Goal: Find specific page/section: Find specific page/section

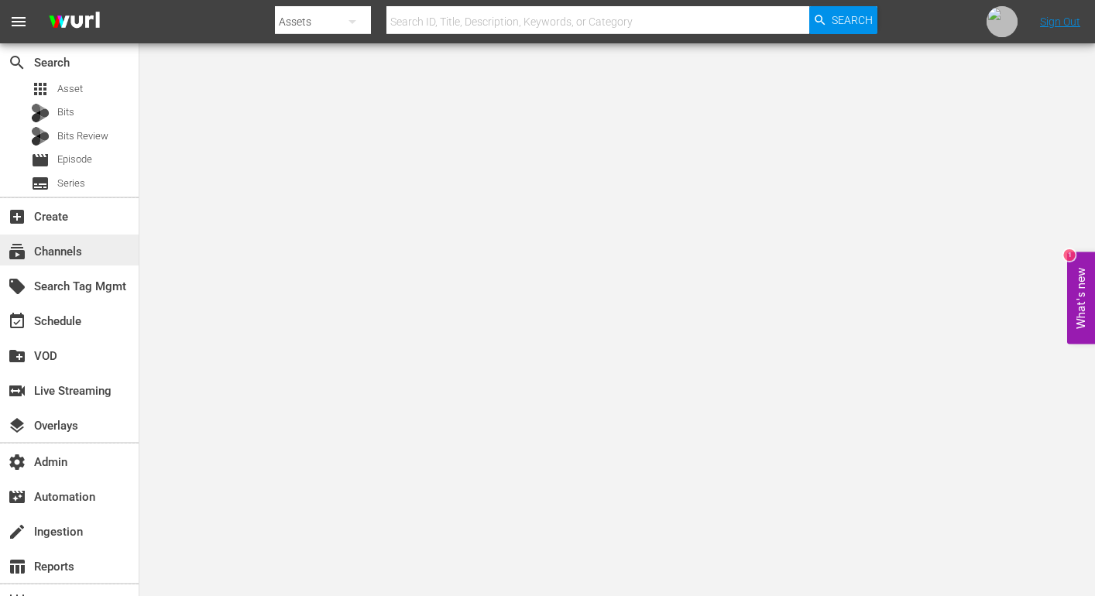
click at [82, 247] on div "subscriptions Channels" at bounding box center [43, 249] width 87 height 14
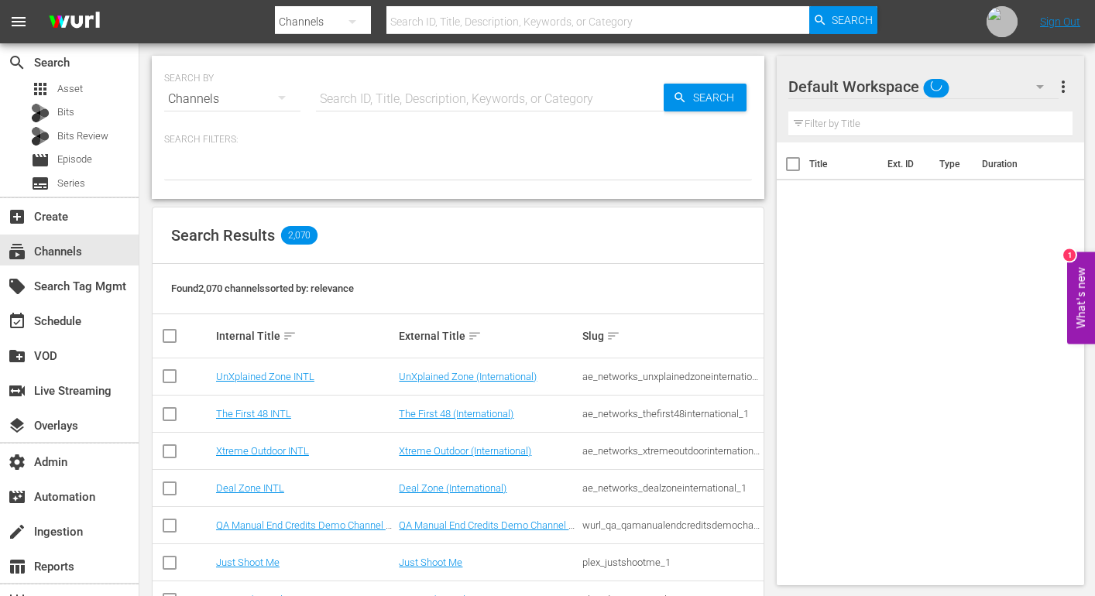
click at [496, 89] on input "text" at bounding box center [490, 99] width 348 height 37
paste input "minerva_pictures_amoilnatale_1"
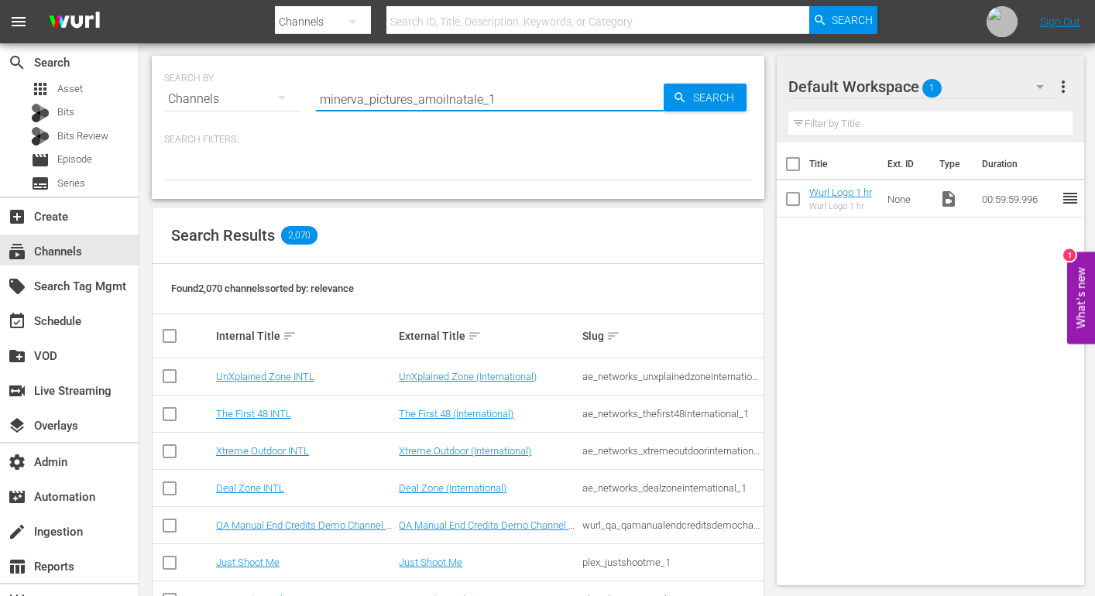
type input "minerva_pictures_amoilnatale_1"
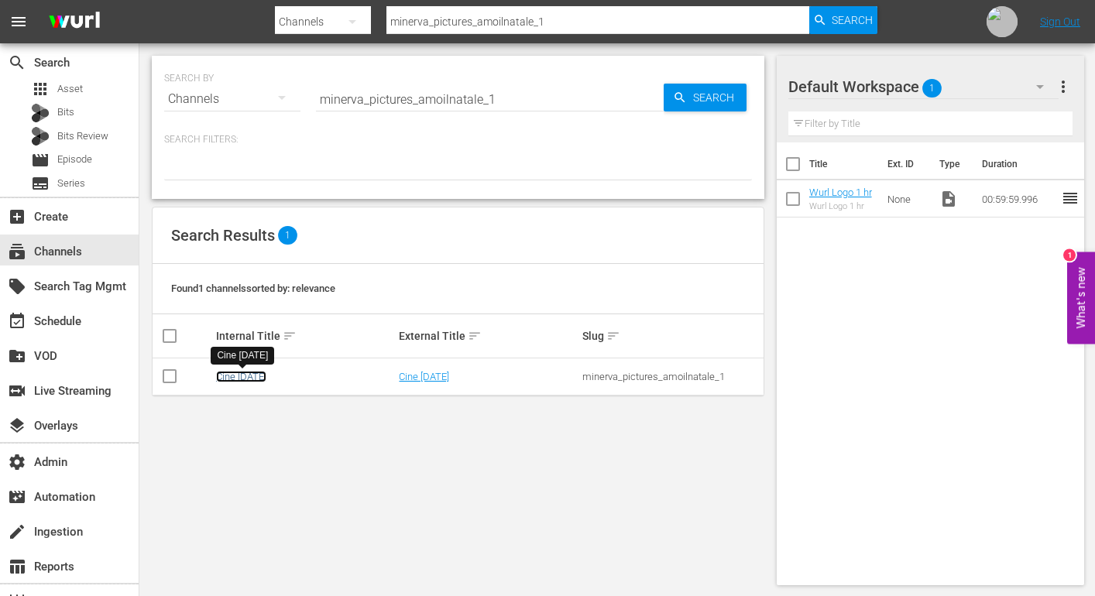
click at [219, 380] on link "Cine [DATE]" at bounding box center [241, 377] width 50 height 12
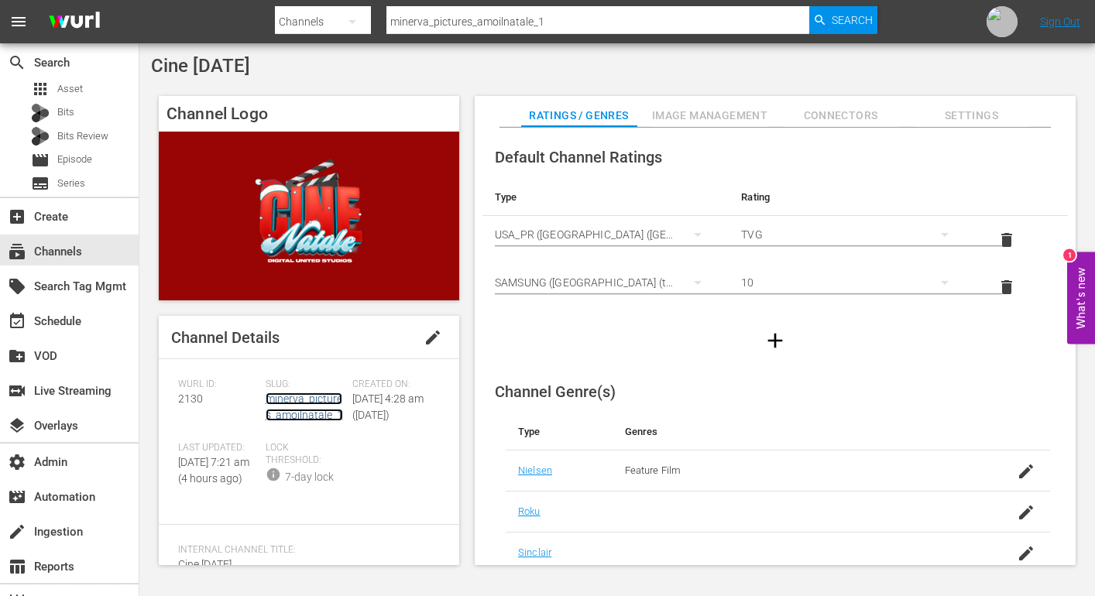
click at [320, 397] on link "minerva_pictures_amoilnatale_1" at bounding box center [304, 407] width 77 height 29
